Goal: Task Accomplishment & Management: Manage account settings

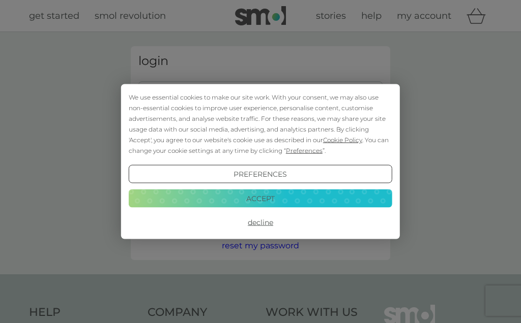
click at [277, 198] on button "Accept" at bounding box center [260, 198] width 263 height 18
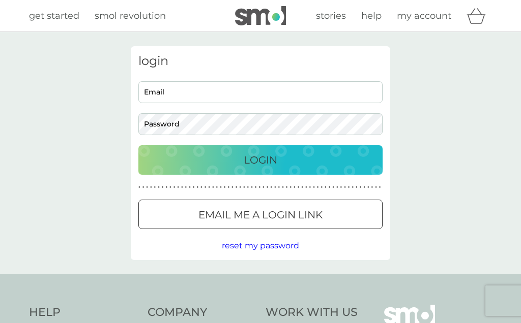
click at [237, 88] on input "Email" at bounding box center [260, 92] width 244 height 22
type input "[EMAIL_ADDRESS][DOMAIN_NAME]"
click at [260, 160] on button "Login" at bounding box center [260, 159] width 244 height 29
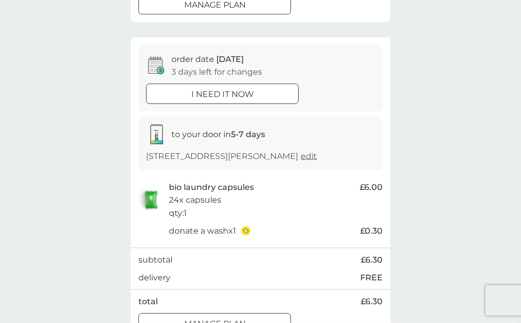
scroll to position [364, 0]
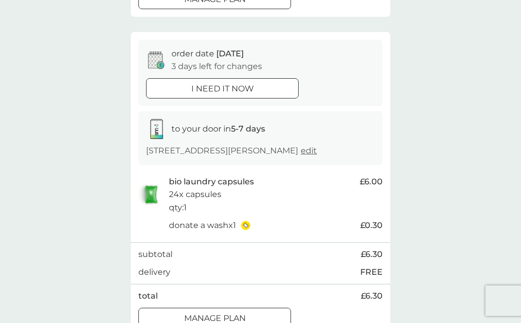
click at [232, 313] on div at bounding box center [214, 318] width 37 height 11
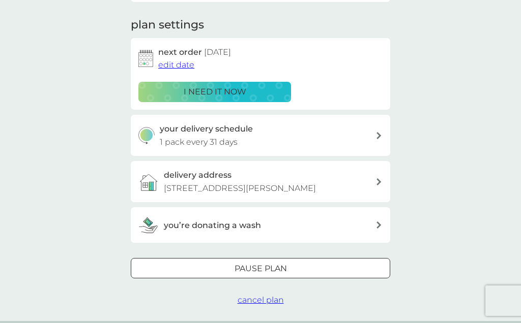
scroll to position [117, 0]
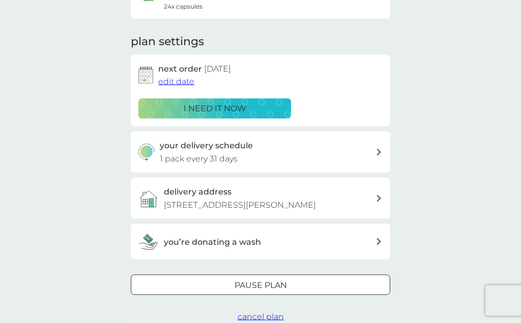
click at [179, 78] on span "edit date" at bounding box center [176, 82] width 36 height 10
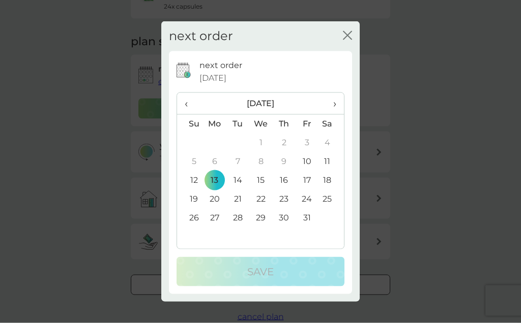
scroll to position [117, 0]
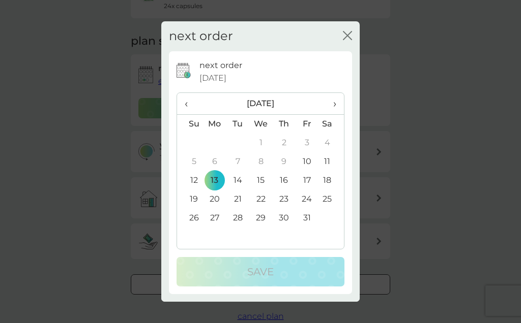
click at [218, 228] on td "27" at bounding box center [214, 218] width 23 height 19
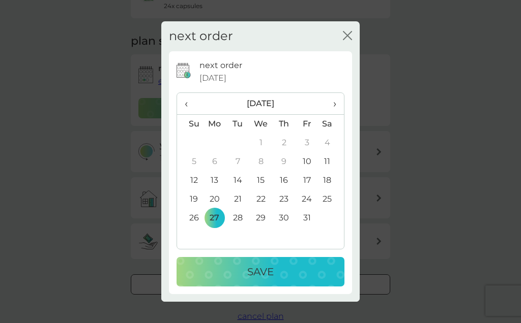
click at [264, 280] on p "Save" at bounding box center [260, 272] width 26 height 16
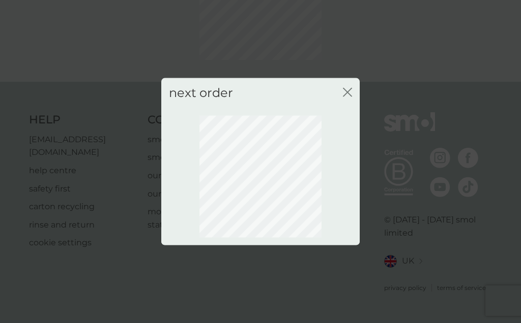
scroll to position [63, 0]
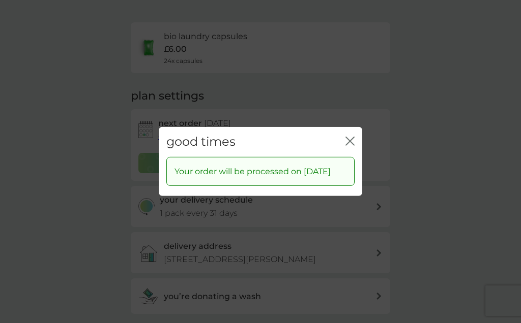
click at [352, 146] on icon "close" at bounding box center [349, 141] width 9 height 9
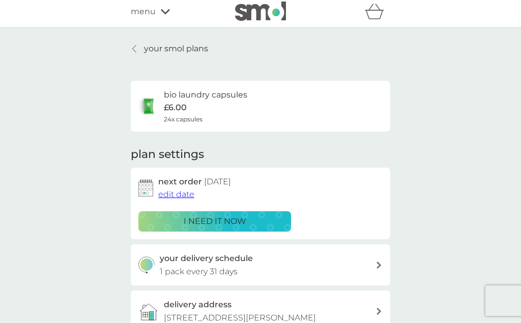
scroll to position [0, 0]
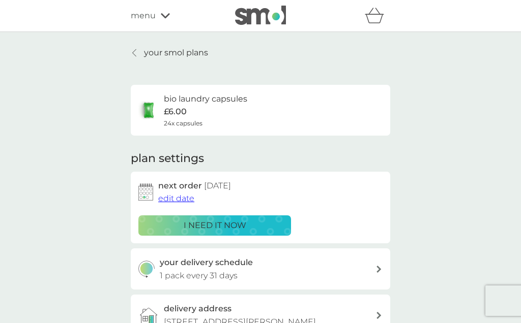
click at [161, 18] on icon at bounding box center [165, 16] width 9 height 6
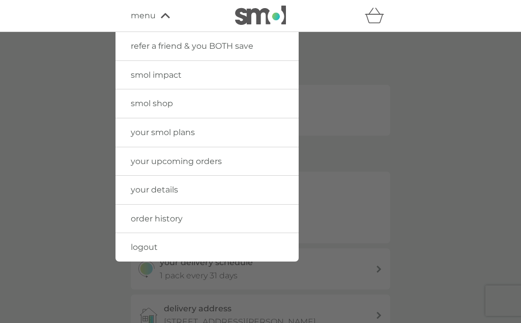
click at [148, 246] on span "logout" at bounding box center [144, 248] width 27 height 10
